Goal: Transaction & Acquisition: Book appointment/travel/reservation

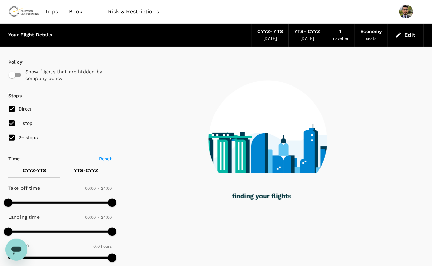
click at [272, 35] on div "CYYZ - YTS" at bounding box center [270, 32] width 26 height 8
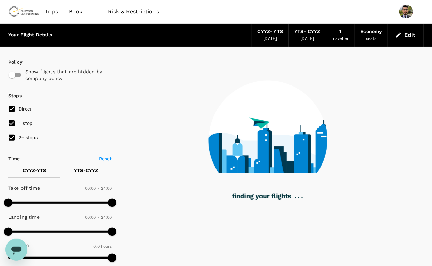
click at [59, 13] on link "Trips" at bounding box center [52, 11] width 24 height 23
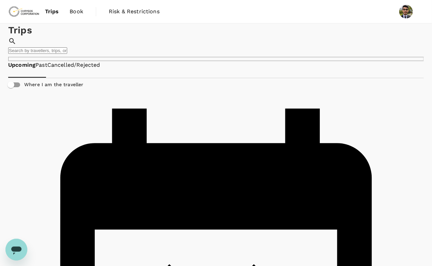
click at [53, 11] on span "Trips" at bounding box center [52, 12] width 14 height 8
click at [27, 10] on img at bounding box center [23, 11] width 31 height 15
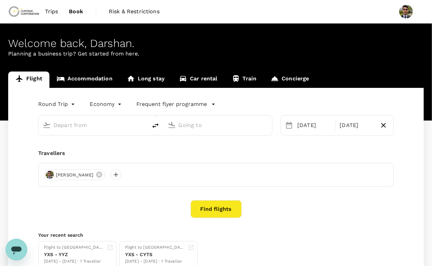
type input "[GEOGRAPHIC_DATA], [GEOGRAPHIC_DATA] (any)"
type input "[PERSON_NAME] Power Airport (YTS)"
type input "[GEOGRAPHIC_DATA], [GEOGRAPHIC_DATA] (any)"
type input "[PERSON_NAME] Power Airport (YTS)"
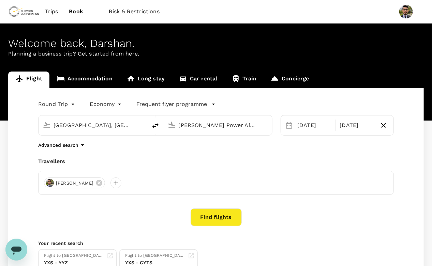
drag, startPoint x: 130, startPoint y: 128, endPoint x: 51, endPoint y: 127, distance: 79.1
click at [51, 127] on div "[GEOGRAPHIC_DATA], [GEOGRAPHIC_DATA] (any)" at bounding box center [97, 124] width 92 height 14
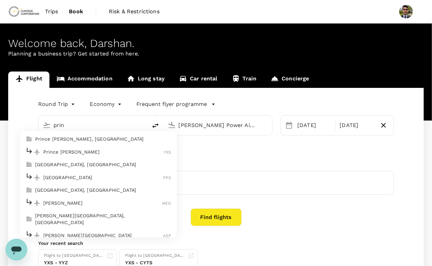
click at [81, 139] on p "Prince [PERSON_NAME], [GEOGRAPHIC_DATA]" at bounding box center [103, 139] width 136 height 7
type input "Prince [PERSON_NAME], [GEOGRAPHIC_DATA] (any)"
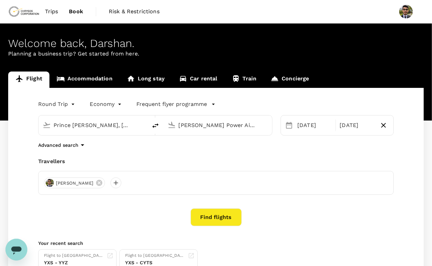
scroll to position [0, 25]
click at [213, 123] on input "[PERSON_NAME] Power Airport (YTS)" at bounding box center [218, 125] width 79 height 11
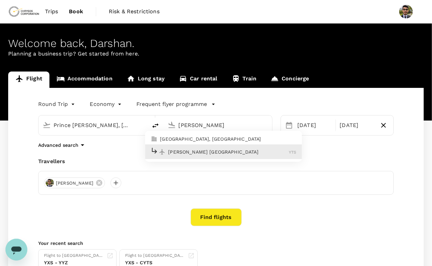
click at [189, 152] on p "[PERSON_NAME] [GEOGRAPHIC_DATA]" at bounding box center [228, 152] width 121 height 7
type input "[PERSON_NAME] Power Airport (YTS)"
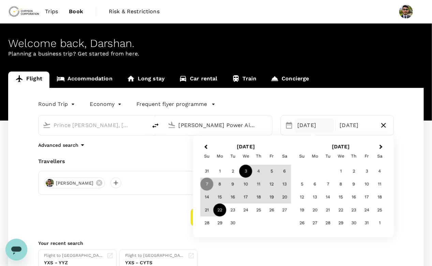
click at [243, 173] on div "3" at bounding box center [245, 171] width 13 height 13
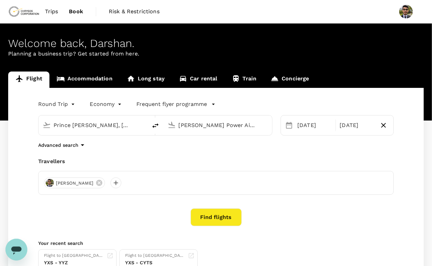
click at [314, 100] on div "Round Trip roundtrip Economy economy Frequent flyer programme" at bounding box center [209, 103] width 369 height 14
click at [222, 218] on button "Find flights" at bounding box center [216, 218] width 51 height 18
